Goal: Transaction & Acquisition: Purchase product/service

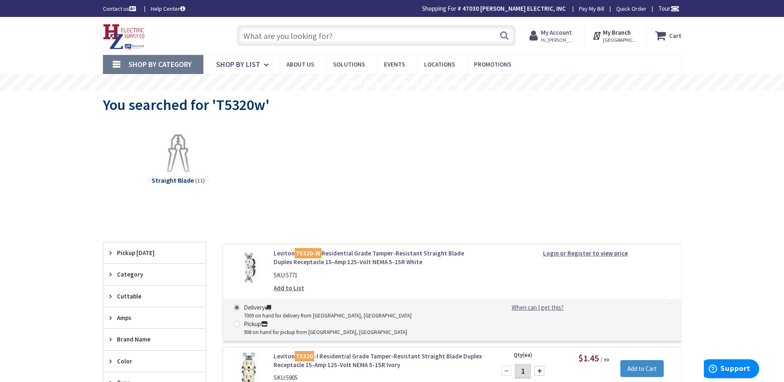
click at [262, 35] on input "text" at bounding box center [376, 35] width 279 height 21
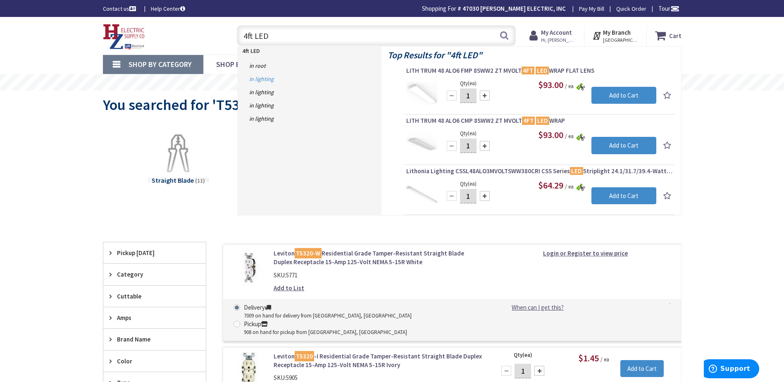
type input "4ft LED"
click at [264, 81] on link "in Lighting" at bounding box center [309, 78] width 143 height 13
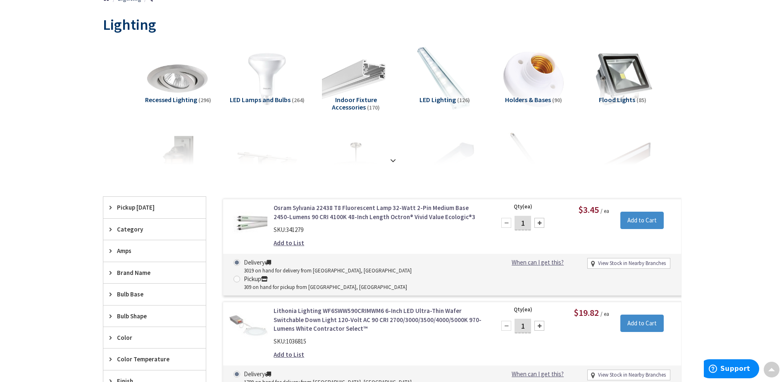
scroll to position [124, 0]
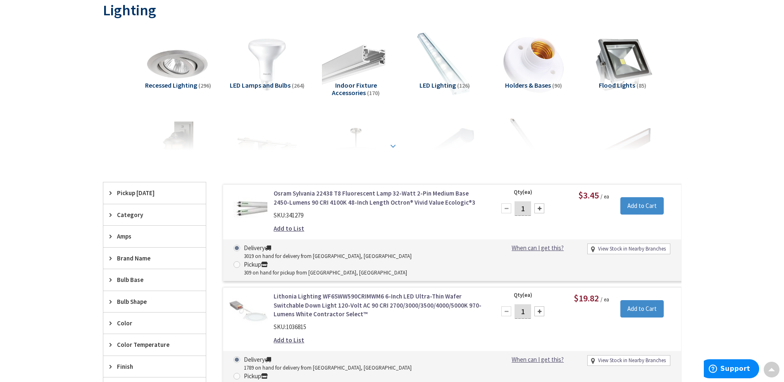
click at [517, 127] on div at bounding box center [392, 127] width 537 height 45
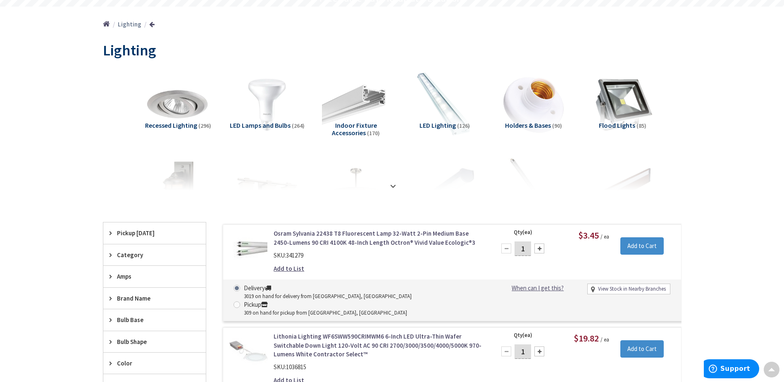
scroll to position [41, 0]
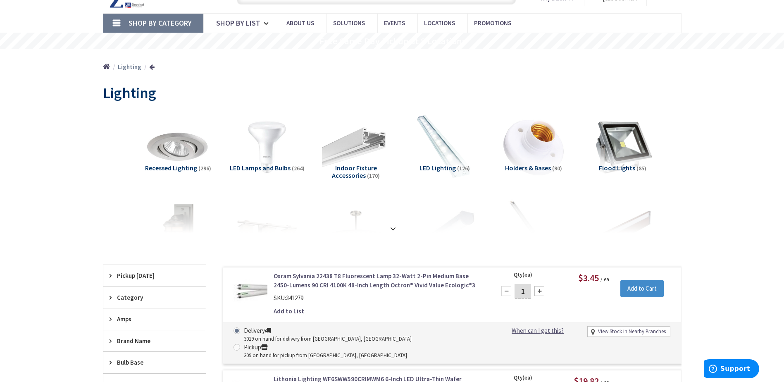
click at [257, 167] on span "LED Lamps and Bulbs" at bounding box center [260, 168] width 61 height 8
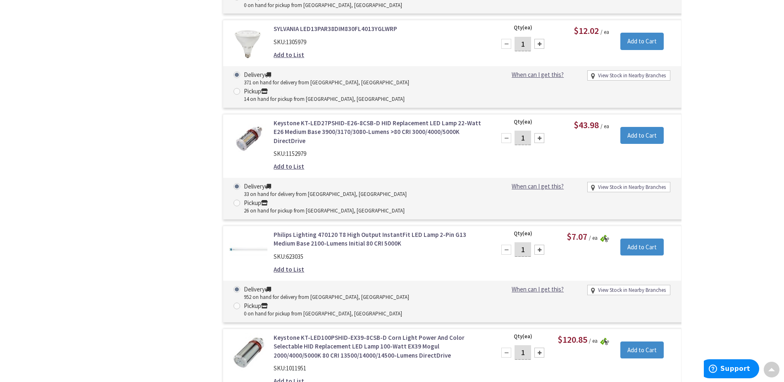
scroll to position [880, 0]
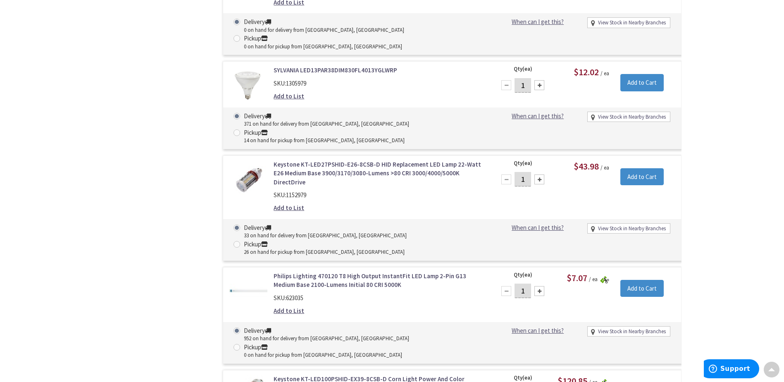
click at [313, 272] on link "Philips Lighting 470120 T8 High Output InstantFit LED Lamp 2-Pin G13 Medium Bas…" at bounding box center [379, 281] width 210 height 18
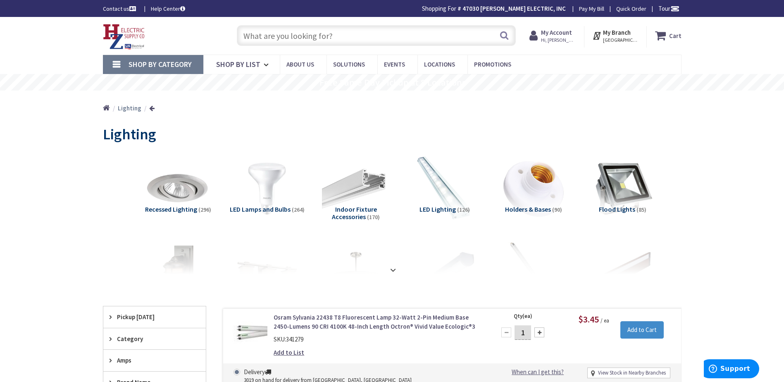
click at [336, 36] on input "text" at bounding box center [376, 35] width 279 height 21
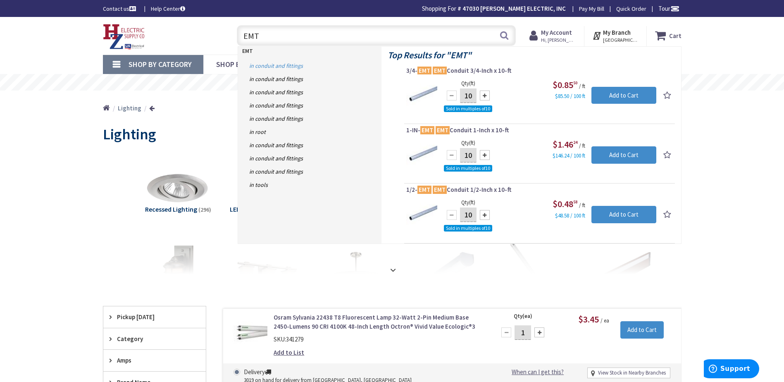
type input "EMT"
click at [260, 67] on link "in Conduit and Fittings" at bounding box center [309, 65] width 143 height 13
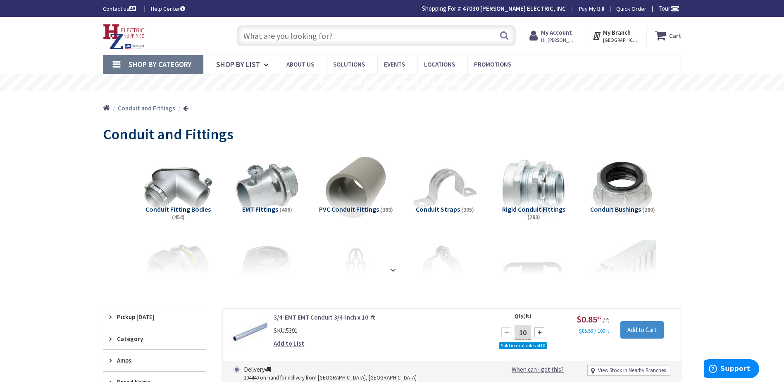
click at [288, 34] on input "text" at bounding box center [376, 35] width 279 height 21
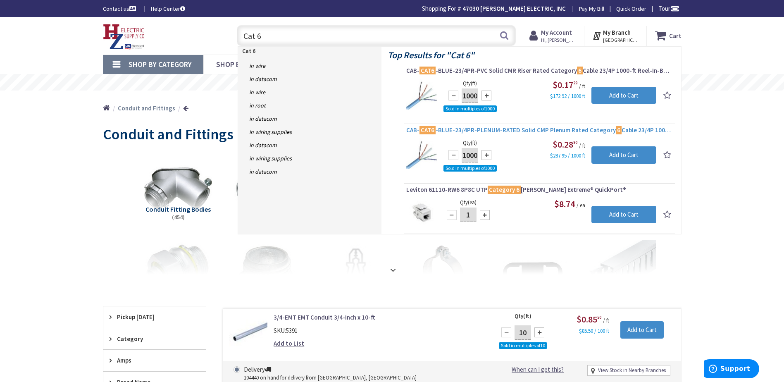
type input "Cat 6"
click at [498, 131] on span "CAB- CAT6 -BLUE-23/4PR-PLENUM-RATED Solid CMP Plenum Rated Category 6 Cable 23/…" at bounding box center [539, 130] width 267 height 8
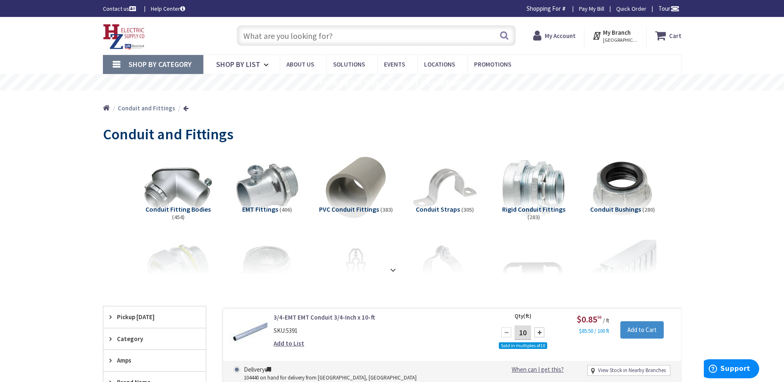
click at [309, 37] on input "text" at bounding box center [376, 35] width 279 height 21
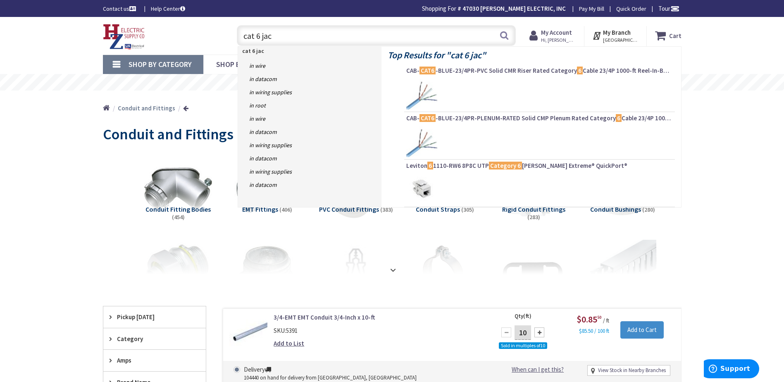
type input "cat 6 jack"
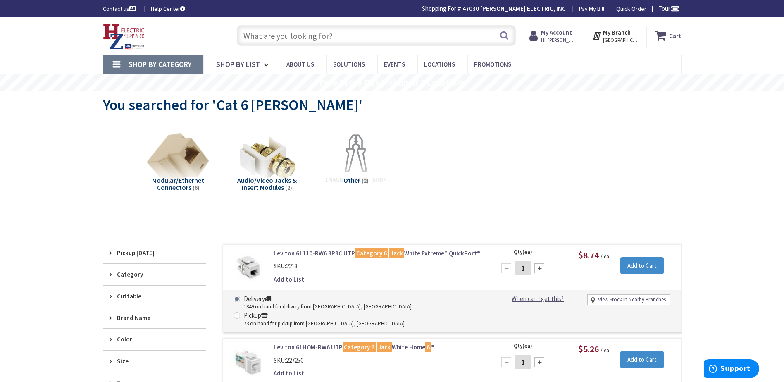
click at [331, 42] on input "text" at bounding box center [376, 35] width 279 height 21
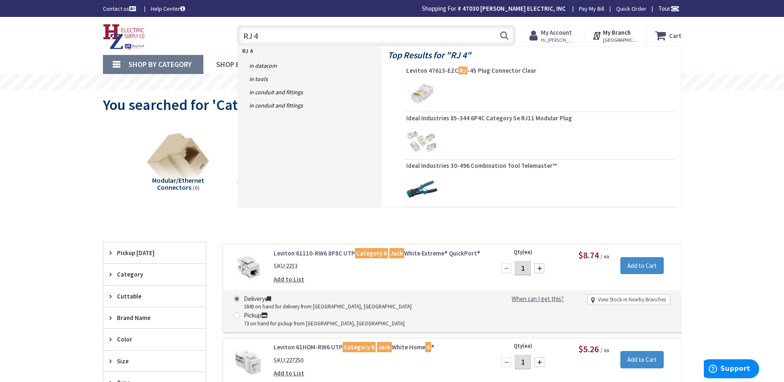
type input "RJ 45"
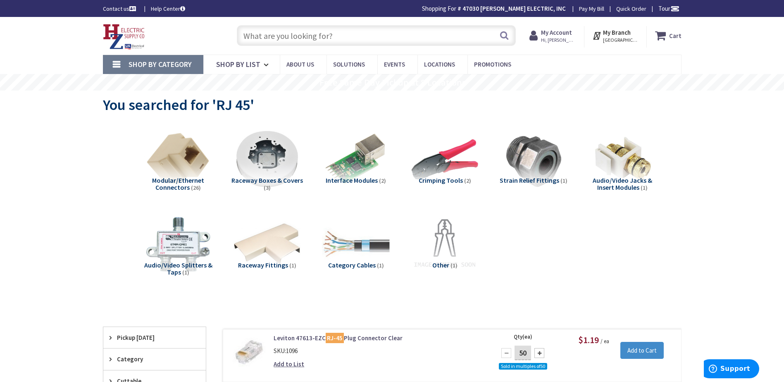
click at [285, 39] on input "text" at bounding box center [376, 35] width 279 height 21
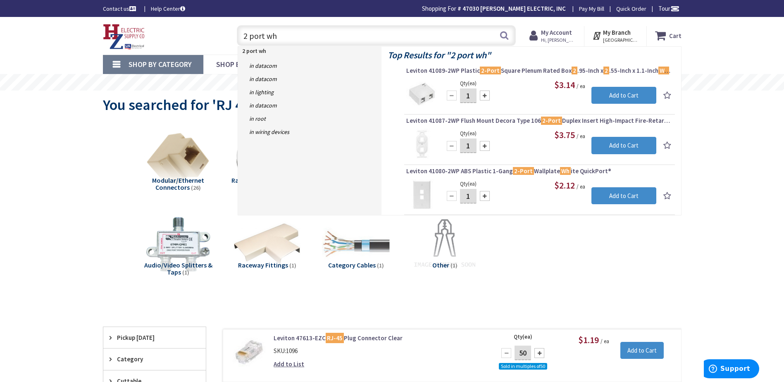
drag, startPoint x: 276, startPoint y: 36, endPoint x: 218, endPoint y: 36, distance: 57.9
click at [218, 36] on div "Toggle Nav 2 port wh 2 port wh Search Cart My Cart Close" at bounding box center [392, 36] width 591 height 28
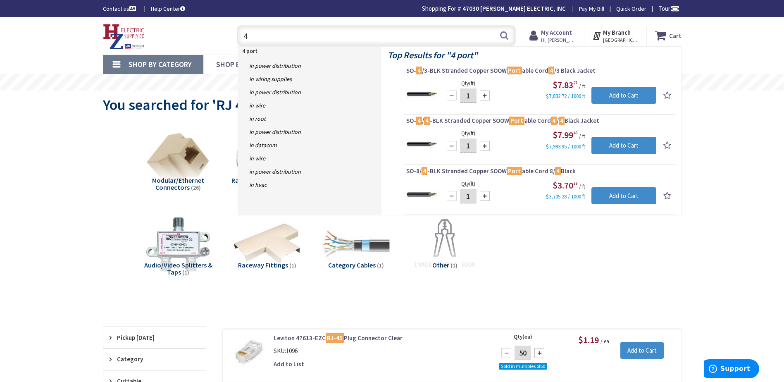
type input "4"
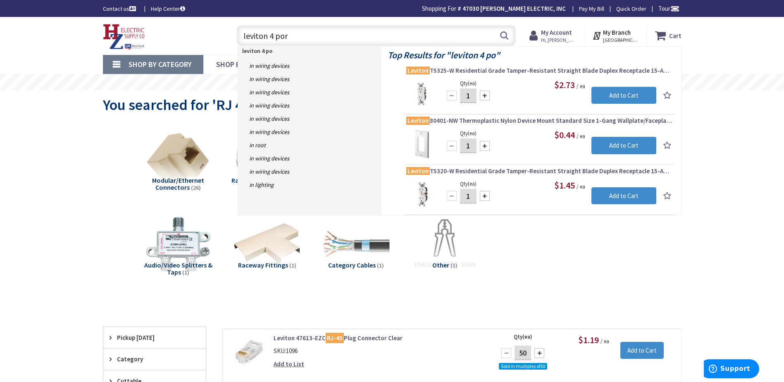
type input "leviton 4 port"
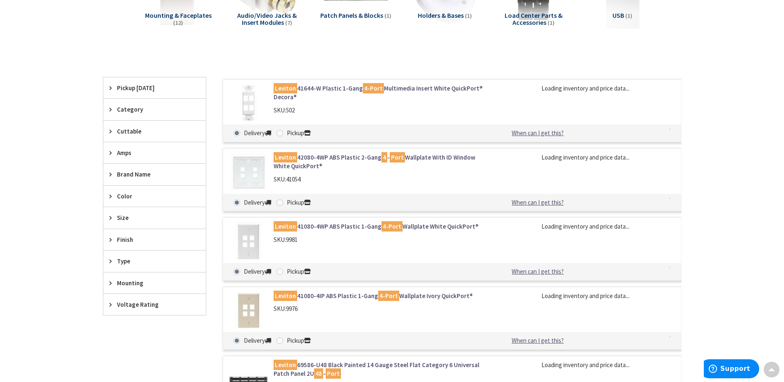
scroll to position [165, 0]
click at [443, 226] on link "Leviton 41080-4WP ABS Plastic 1-Gang 4-Port Wallplate White QuickPort®" at bounding box center [379, 225] width 210 height 9
